Goal: Transaction & Acquisition: Purchase product/service

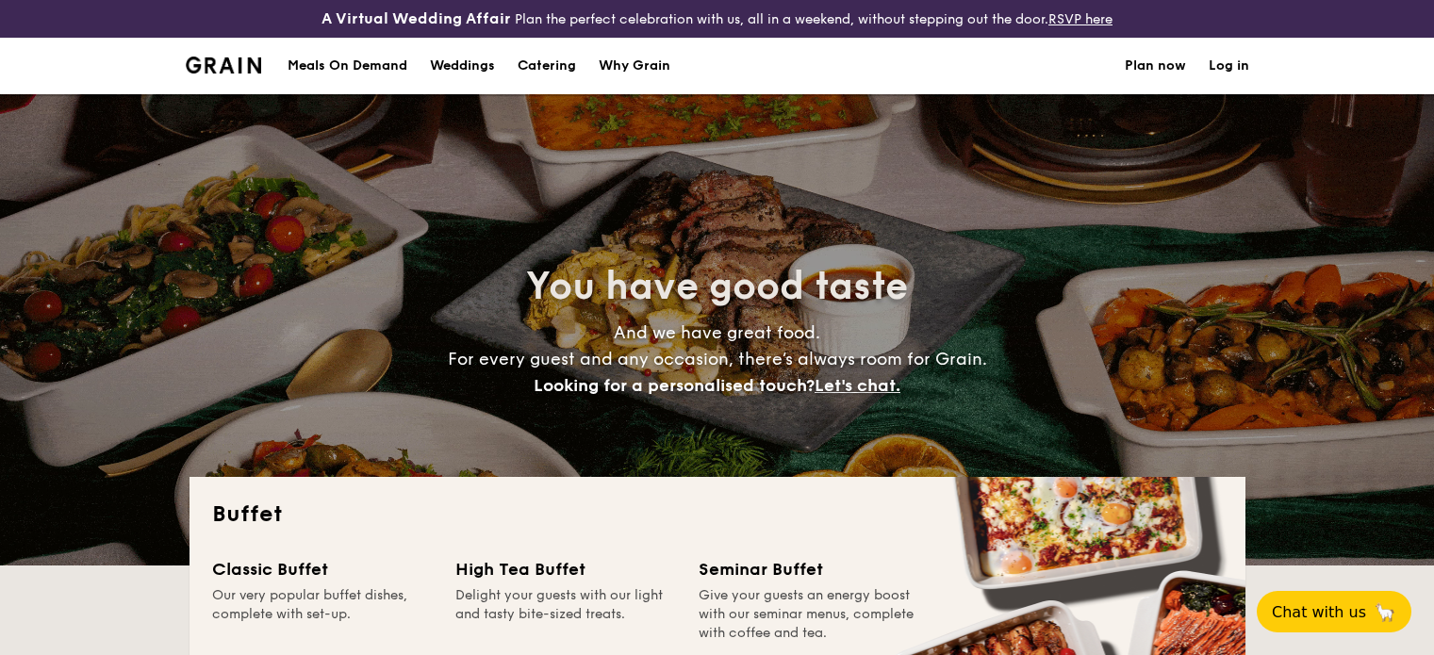
select select
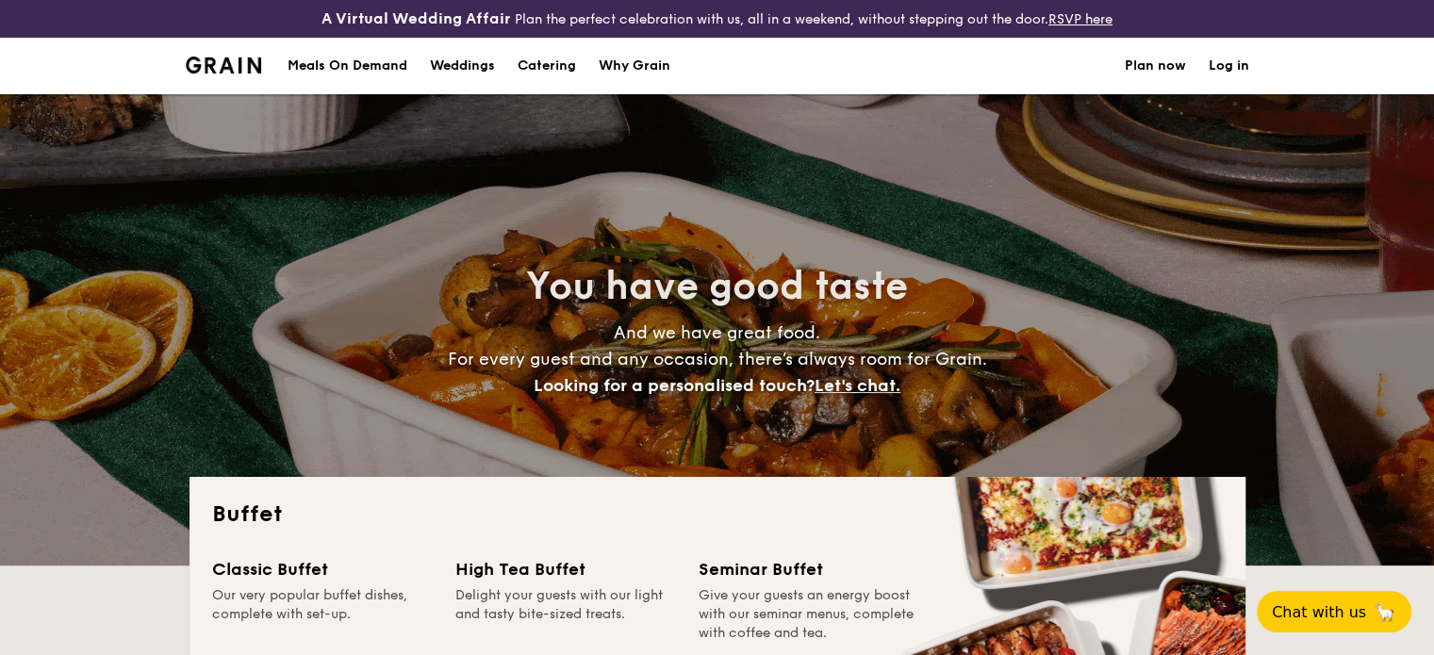
click at [539, 65] on h1 "Catering" at bounding box center [547, 66] width 58 height 57
click at [360, 69] on div "Meals On Demand" at bounding box center [348, 66] width 120 height 57
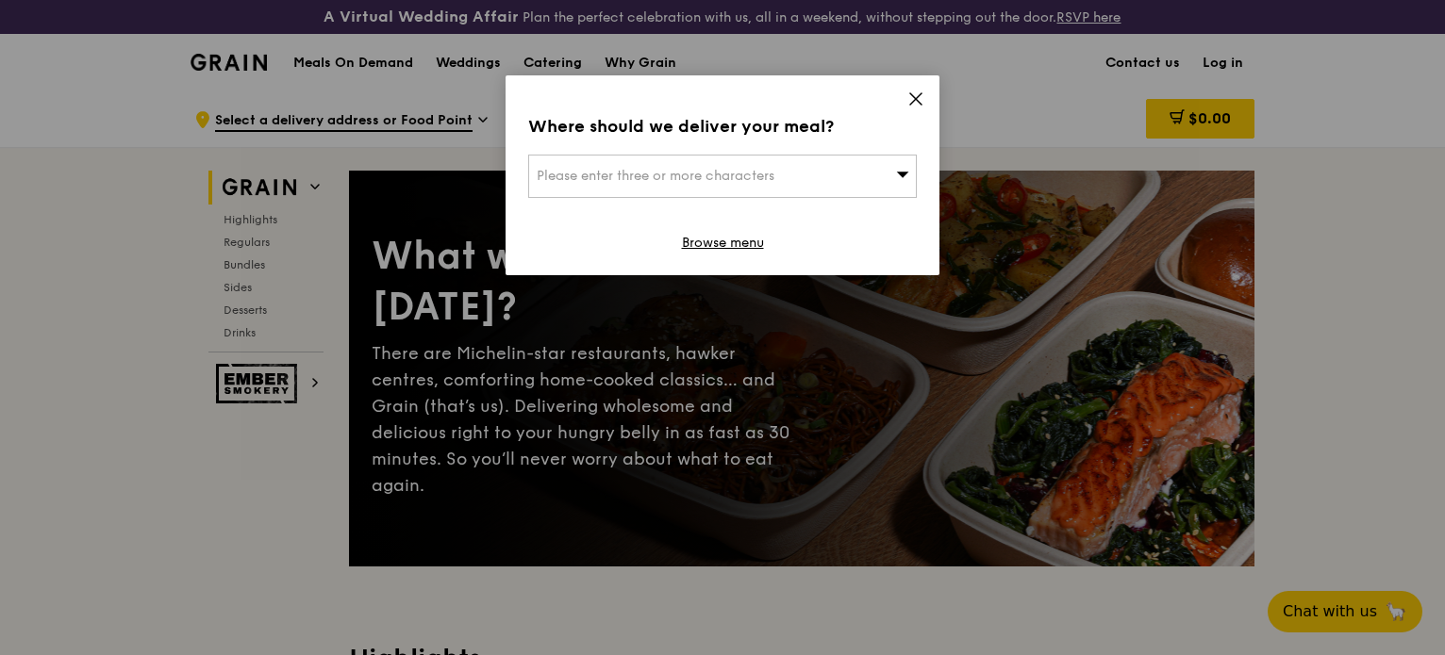
click at [917, 96] on icon at bounding box center [915, 98] width 11 height 11
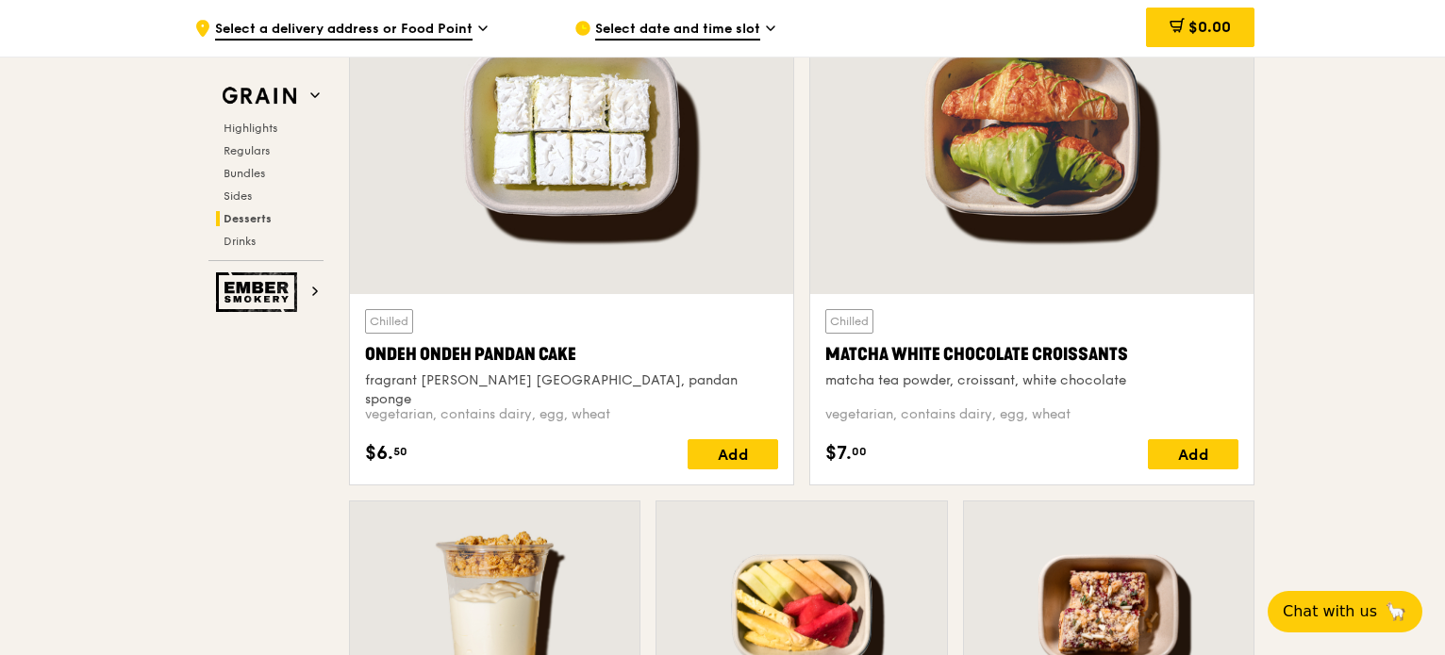
scroll to position [5660, 0]
